Goal: Task Accomplishment & Management: Manage account settings

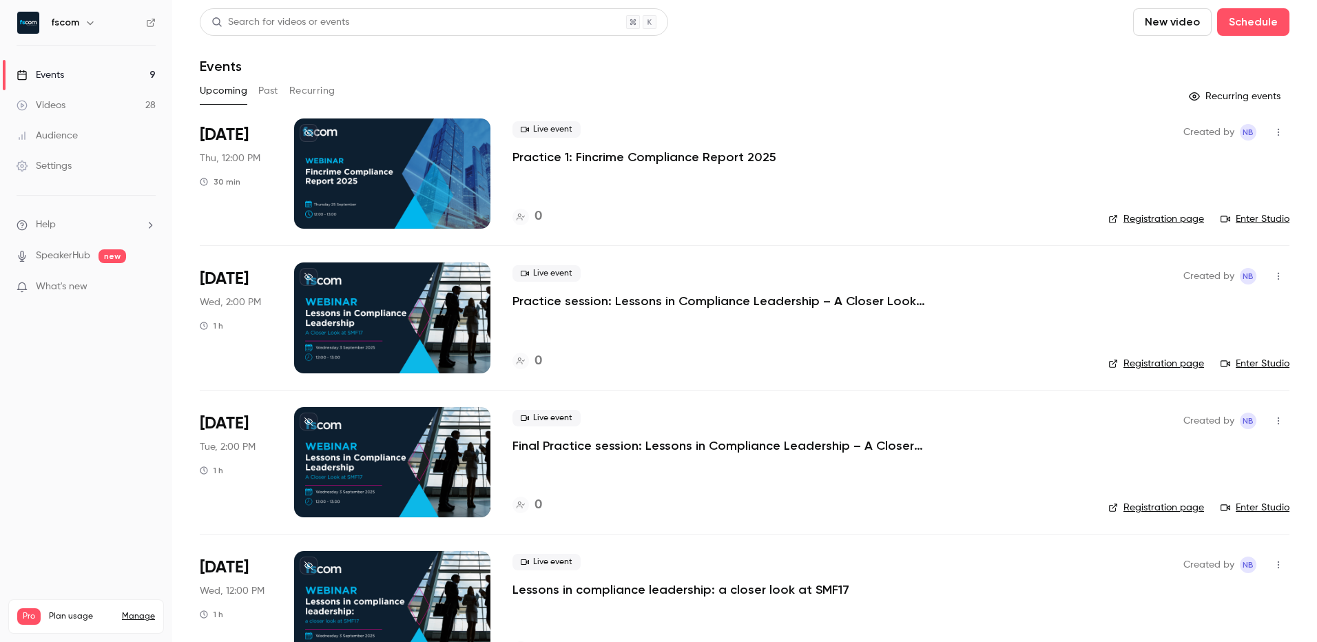
click at [1267, 132] on button "button" at bounding box center [1278, 132] width 22 height 22
click at [920, 194] on div at bounding box center [658, 321] width 1317 height 642
click at [652, 156] on p "Practice 1: Fincrime Compliance Report 2025" at bounding box center [644, 157] width 264 height 17
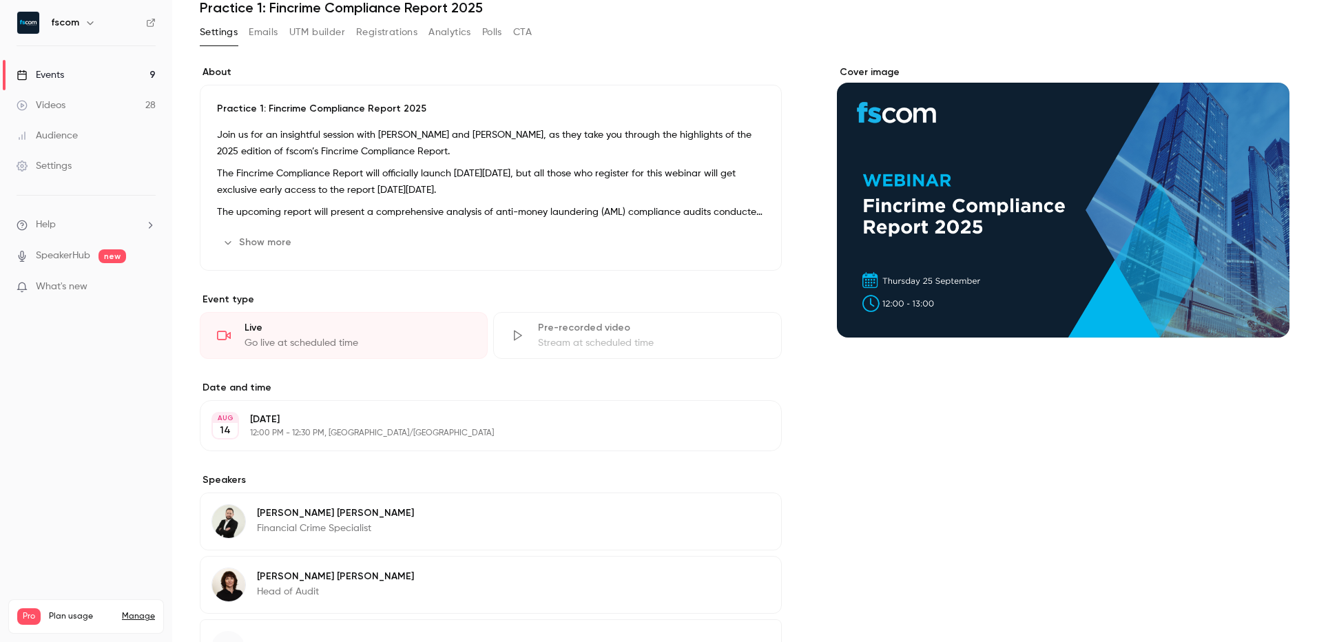
scroll to position [138, 0]
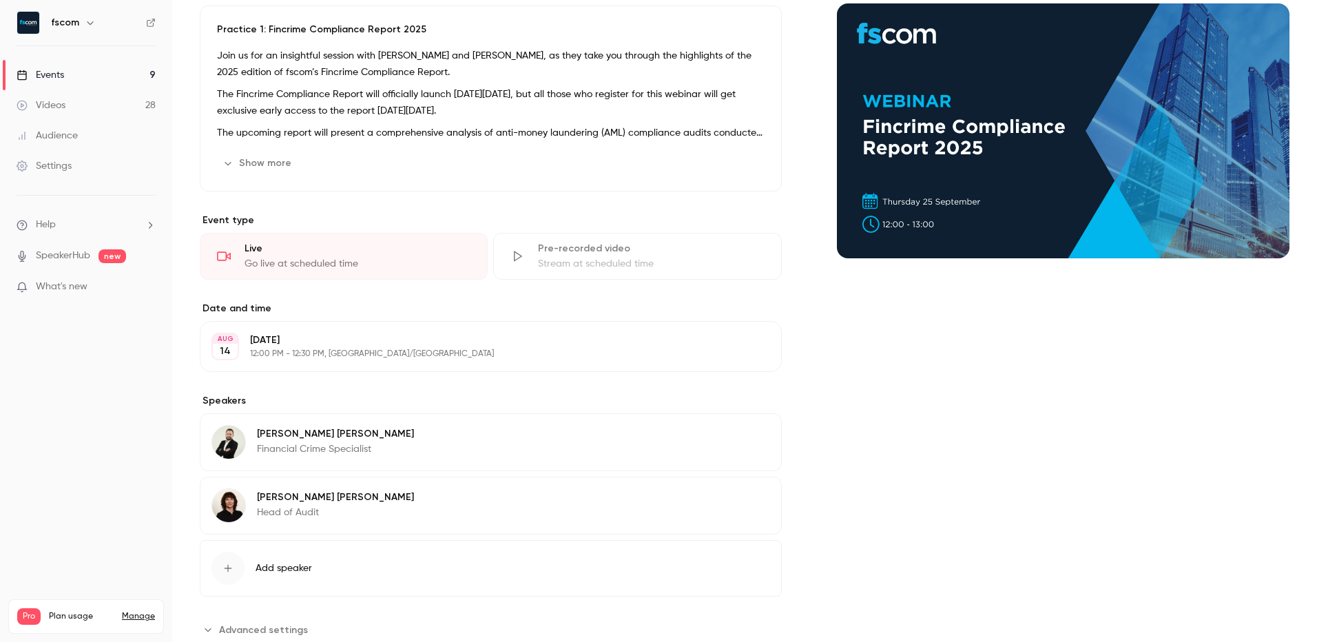
click at [291, 335] on p "[DATE]" at bounding box center [479, 340] width 459 height 14
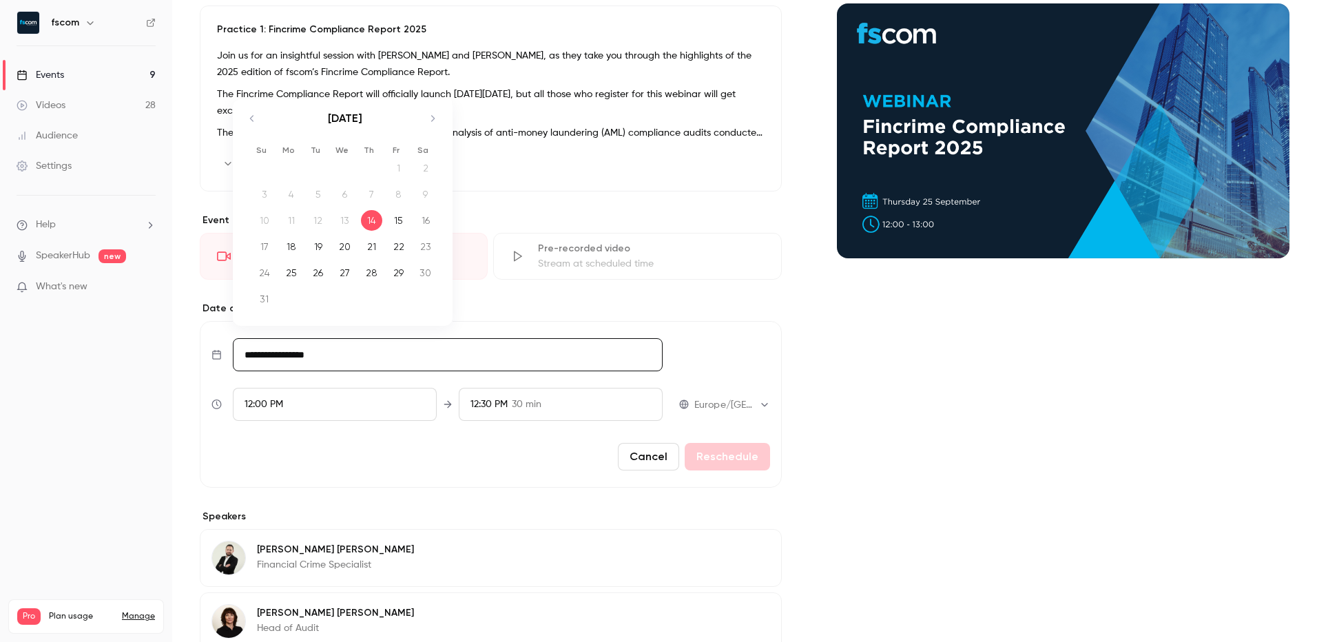
click at [304, 359] on input "**********" at bounding box center [448, 354] width 430 height 33
click at [315, 250] on div "19" at bounding box center [317, 246] width 21 height 21
type input "**********"
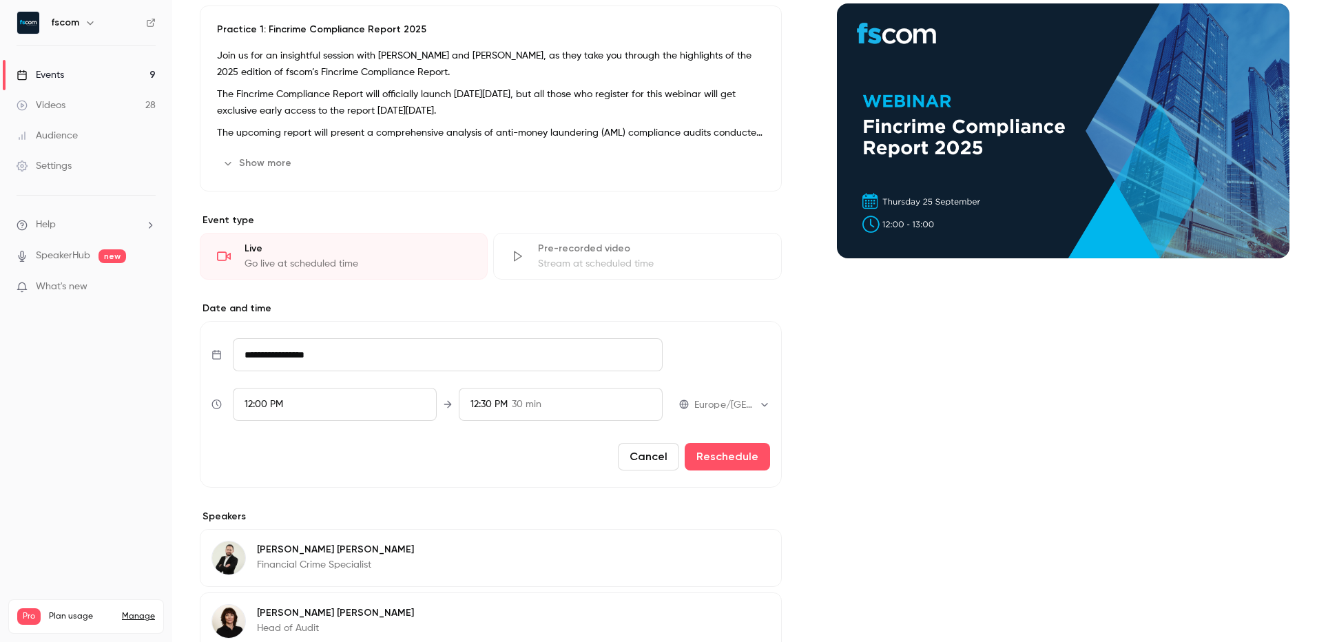
click at [319, 399] on div "12:00 PM" at bounding box center [335, 404] width 204 height 33
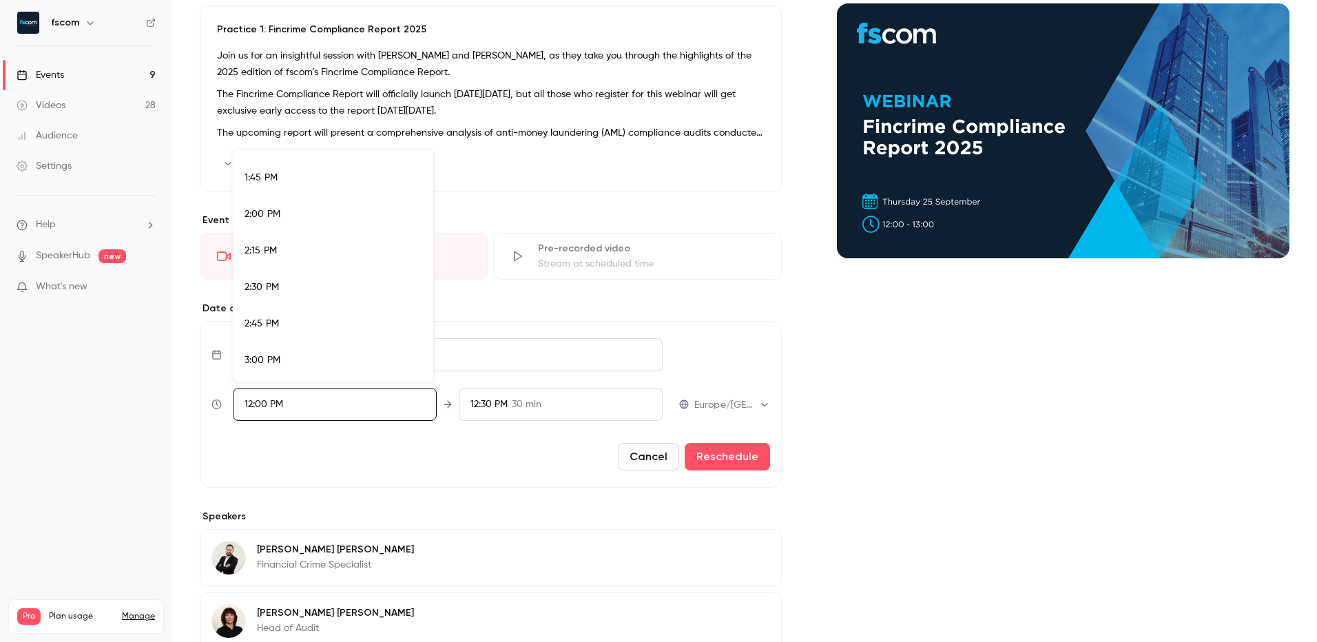
scroll to position [1999, 0]
click at [262, 361] on span "3:00 PM" at bounding box center [262, 359] width 36 height 10
click at [724, 459] on div at bounding box center [658, 321] width 1317 height 642
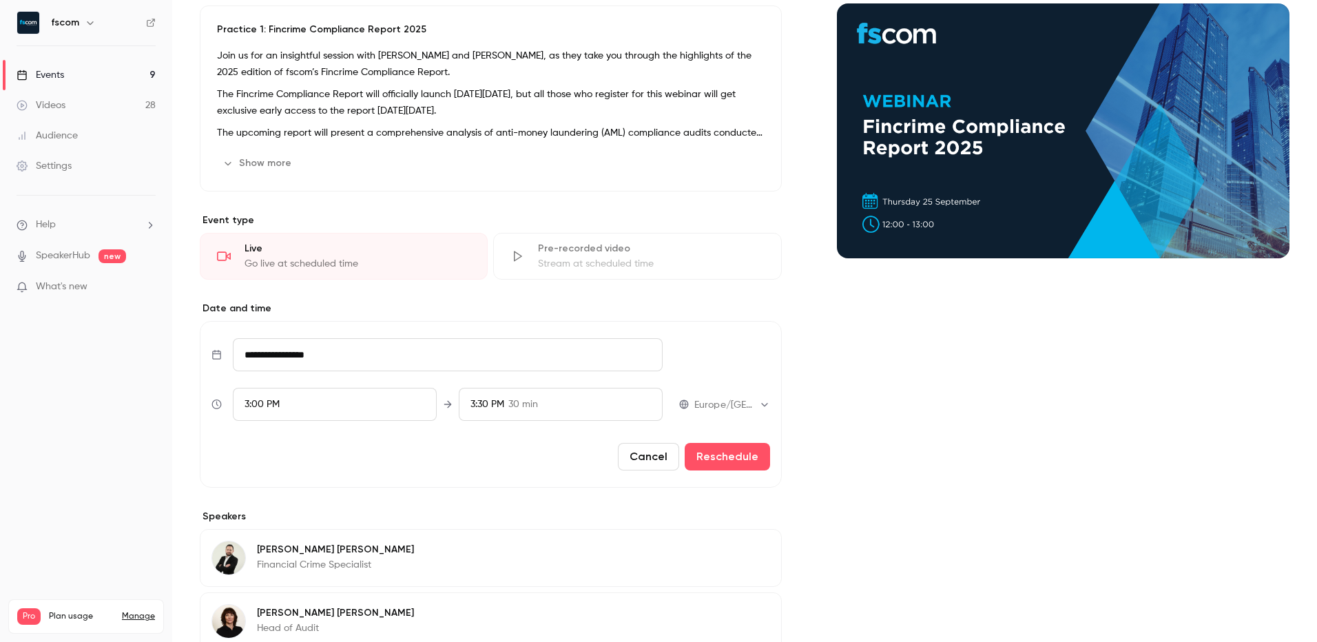
scroll to position [1655, 0]
click at [715, 459] on button "Reschedule" at bounding box center [727, 457] width 85 height 28
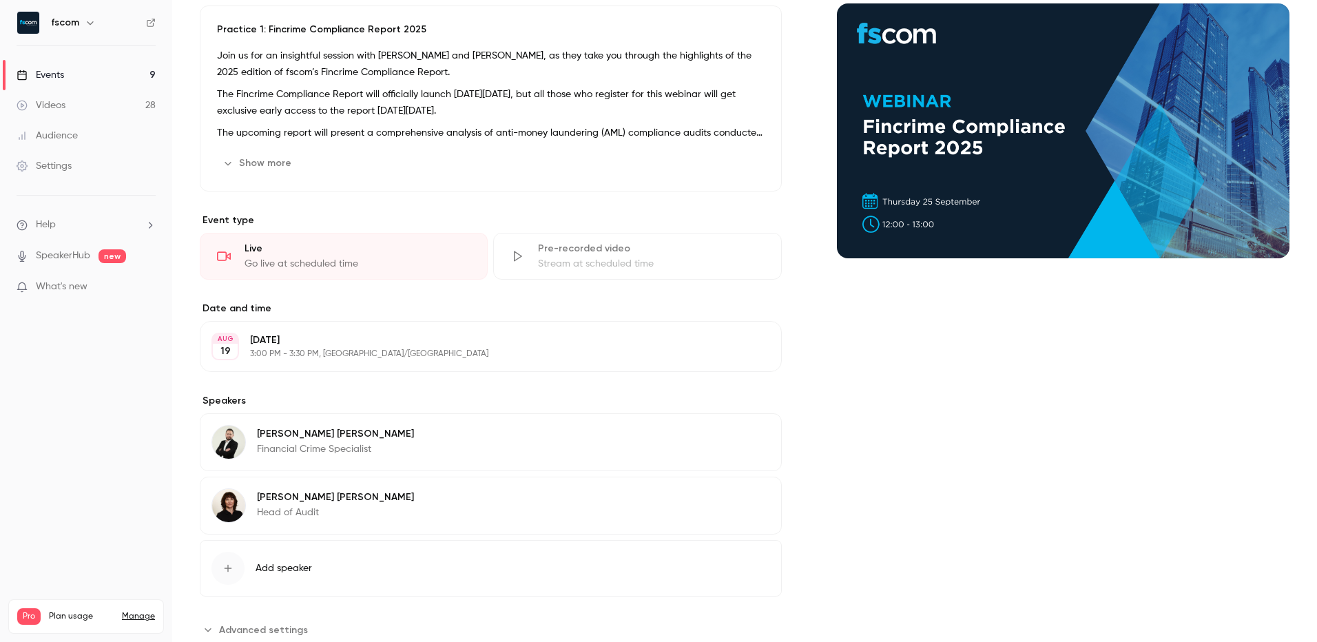
scroll to position [0, 0]
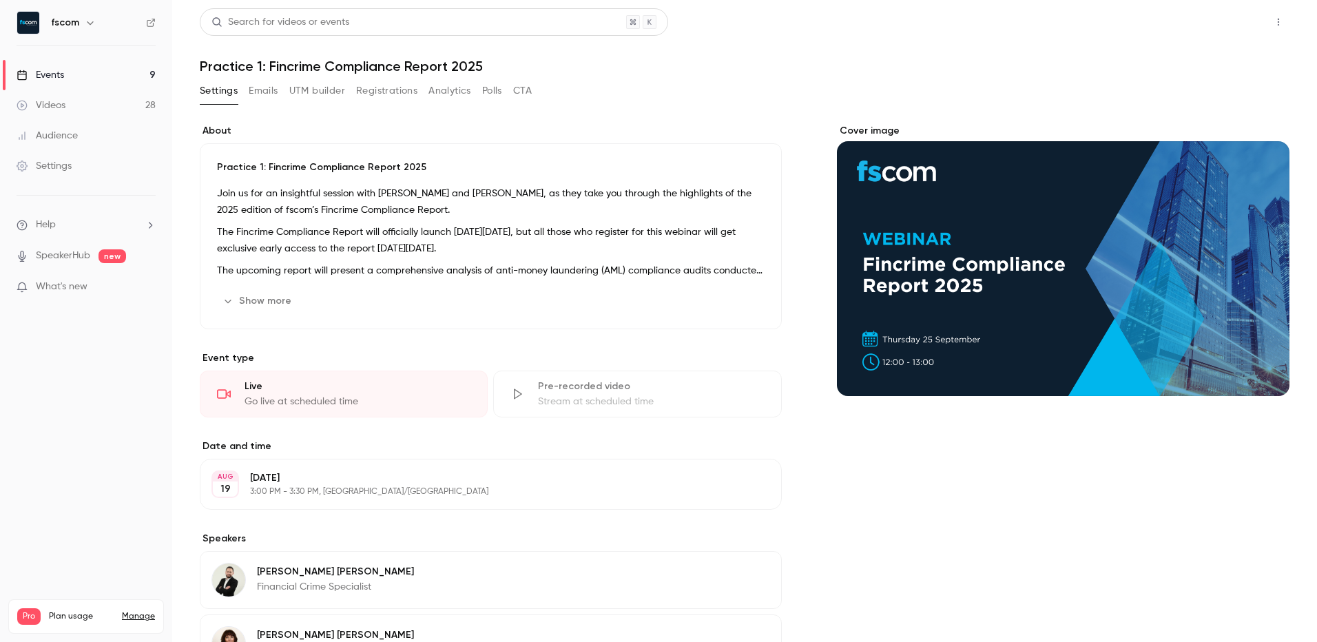
click at [1227, 21] on button "Share" at bounding box center [1229, 22] width 54 height 28
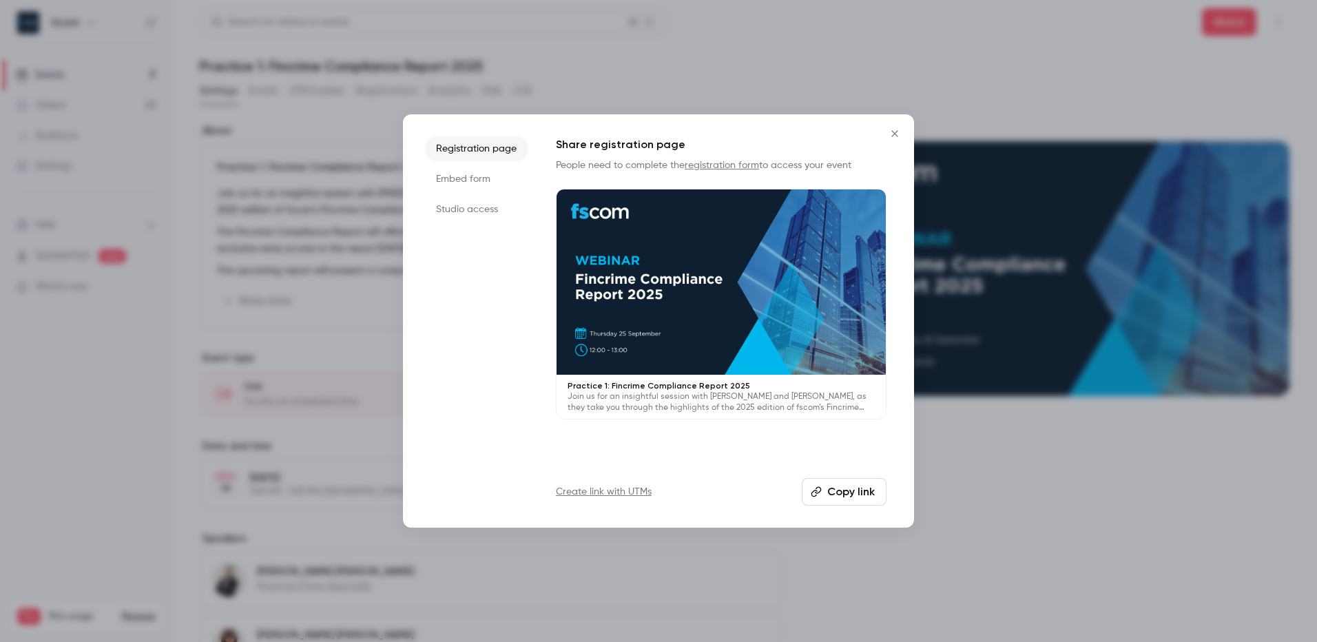
click at [897, 132] on icon "Close" at bounding box center [894, 133] width 6 height 6
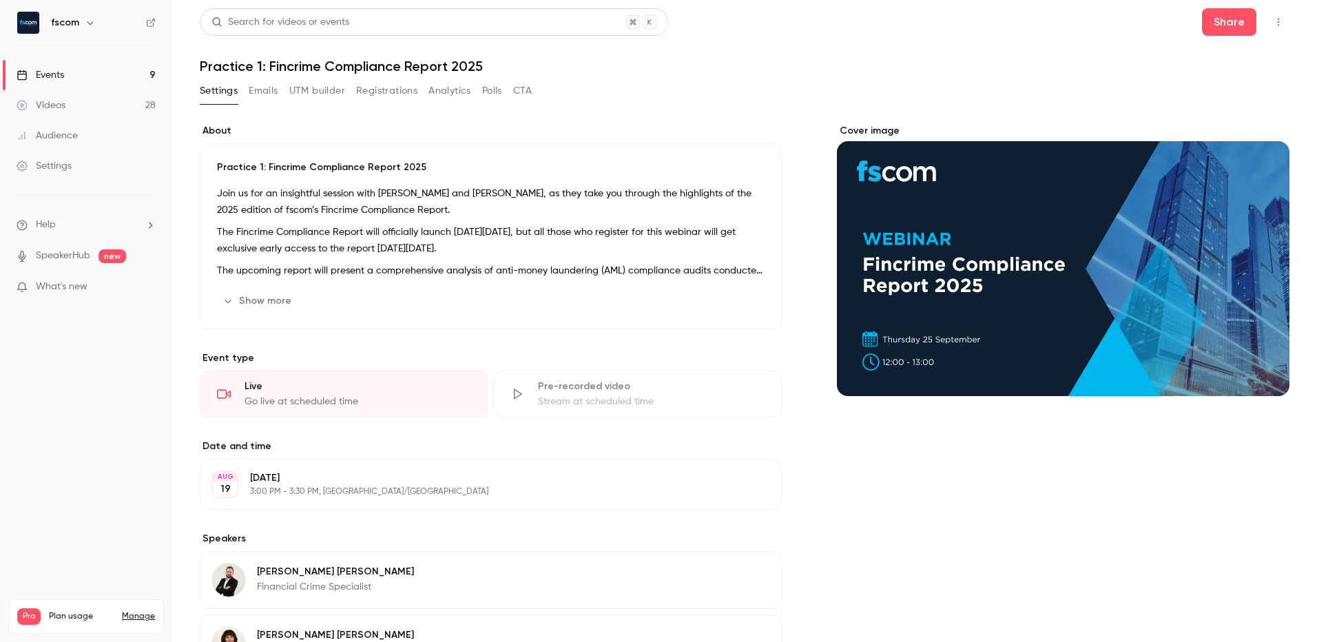
click at [1267, 27] on button "button" at bounding box center [1278, 22] width 22 height 22
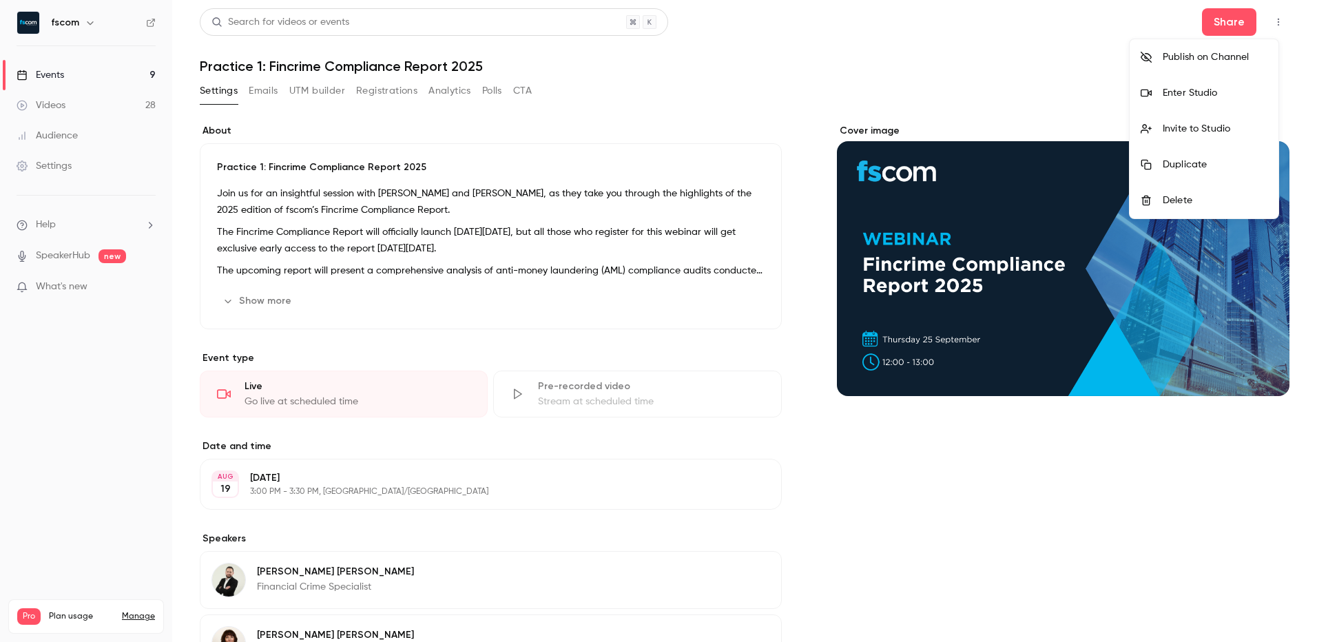
click at [1185, 125] on div "Invite to Studio" at bounding box center [1214, 129] width 105 height 14
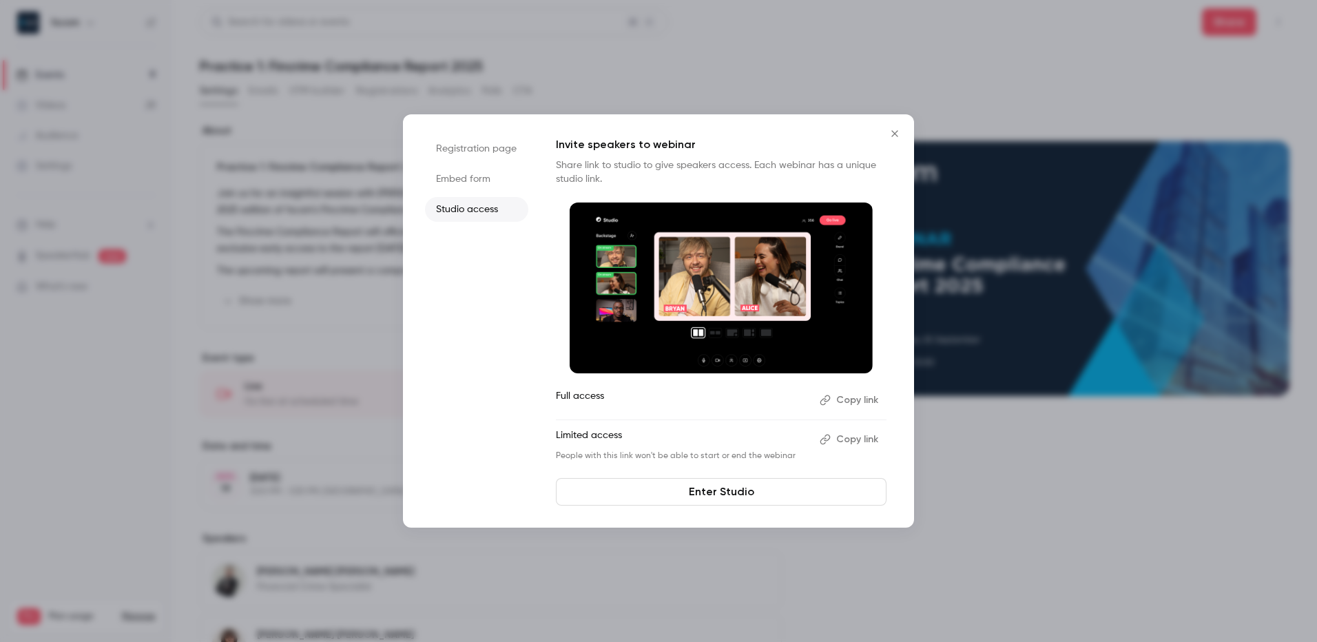
click at [843, 435] on button "Copy link" at bounding box center [850, 439] width 72 height 22
